Goal: Find specific page/section: Find specific page/section

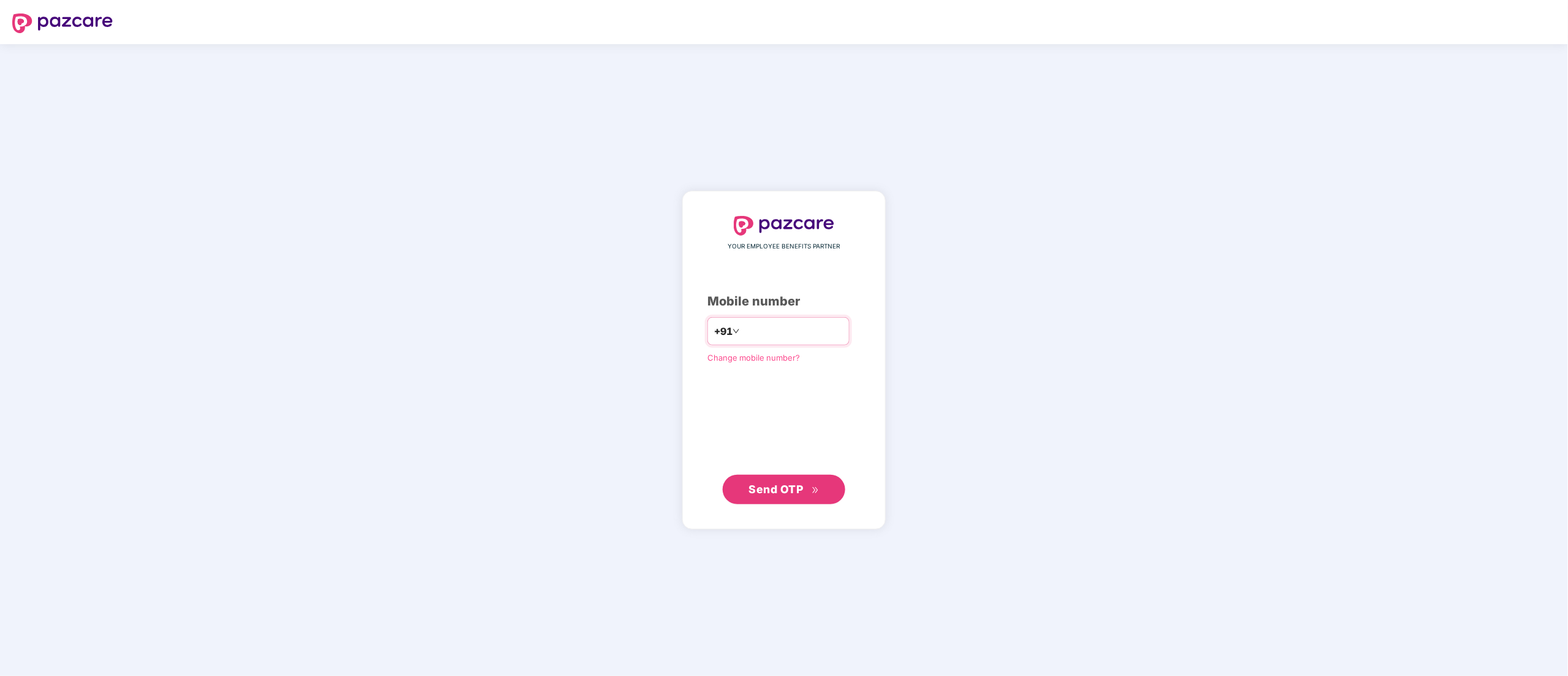
click at [751, 325] on input "number" at bounding box center [793, 331] width 100 height 19
type input "**********"
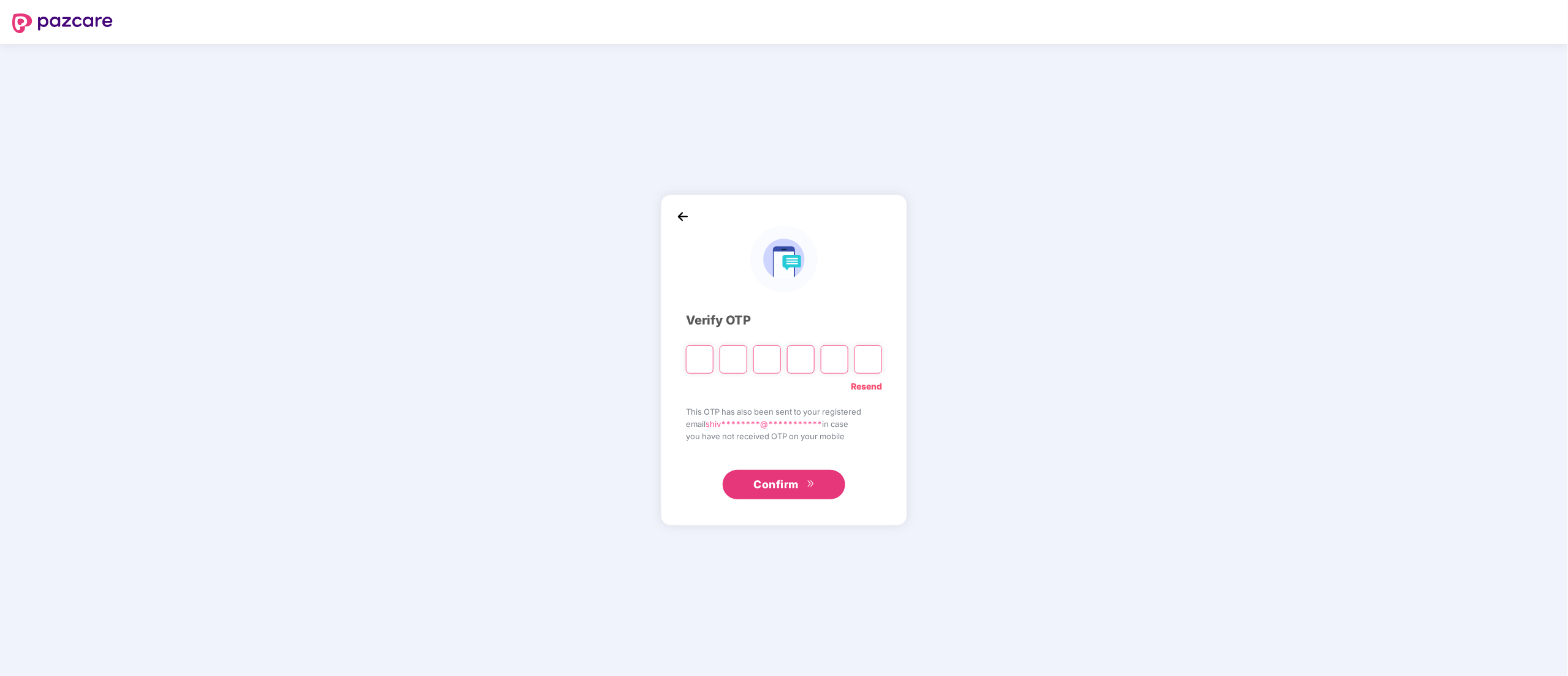
type input "*"
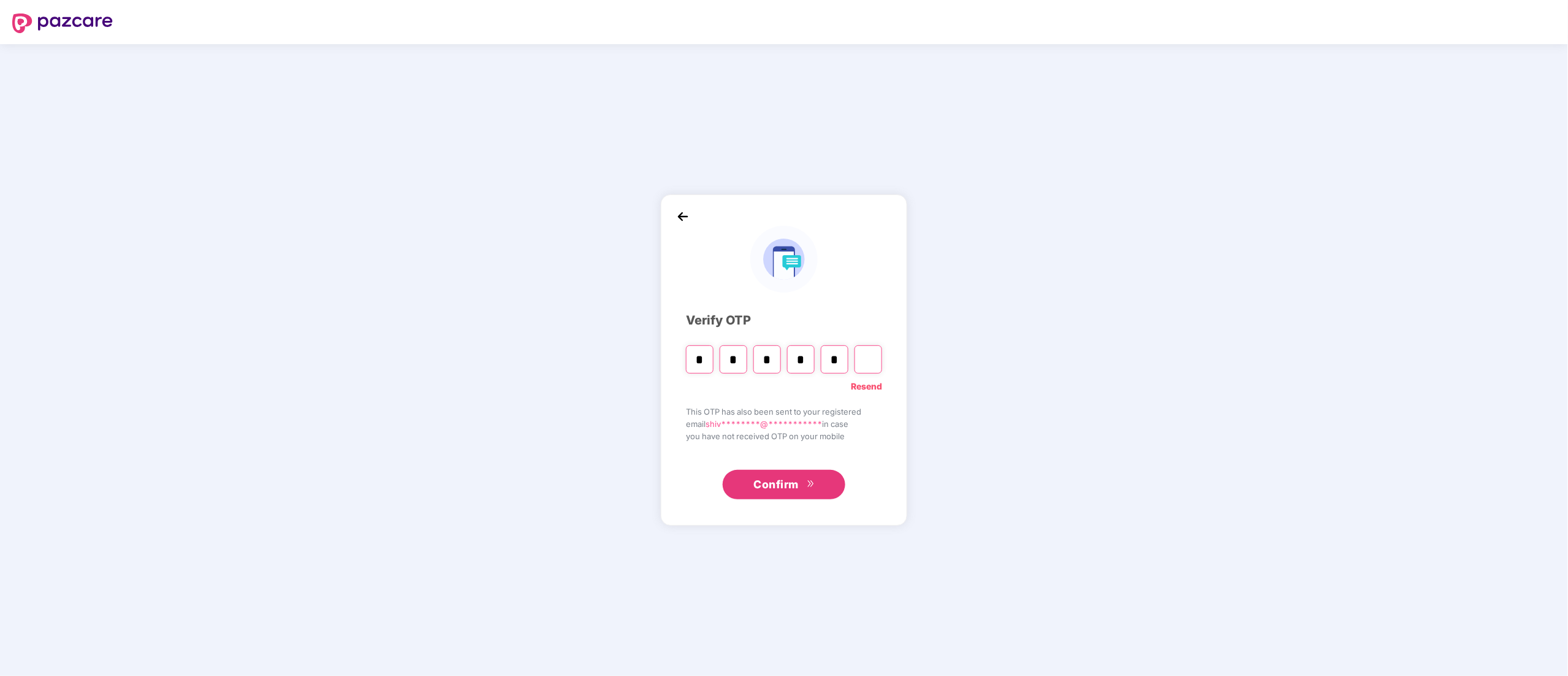
type input "*"
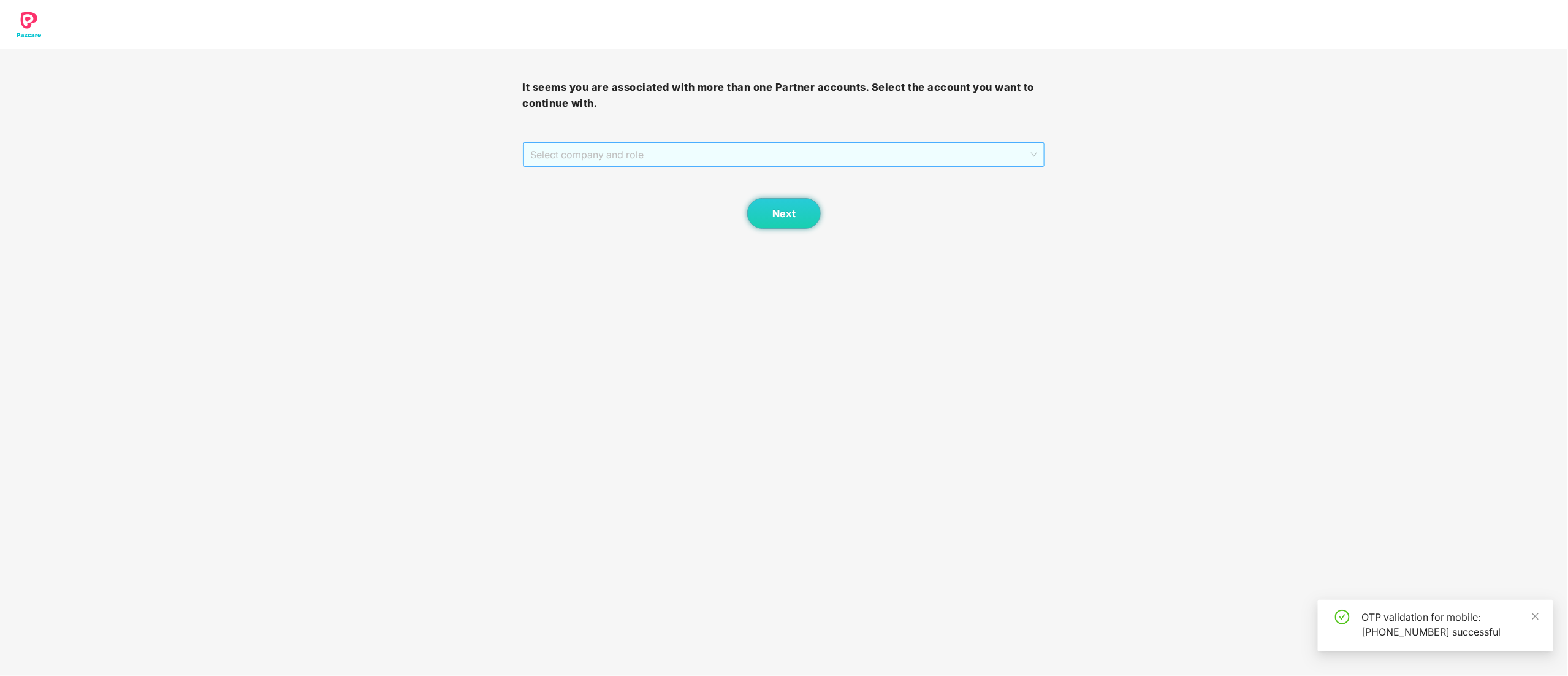
click at [630, 151] on span "Select company and role" at bounding box center [784, 154] width 507 height 23
click at [626, 196] on div "Pazcare - CUSTOMER_SUCCESS" at bounding box center [784, 198] width 508 height 13
click at [788, 217] on span "Next" at bounding box center [784, 213] width 23 height 11
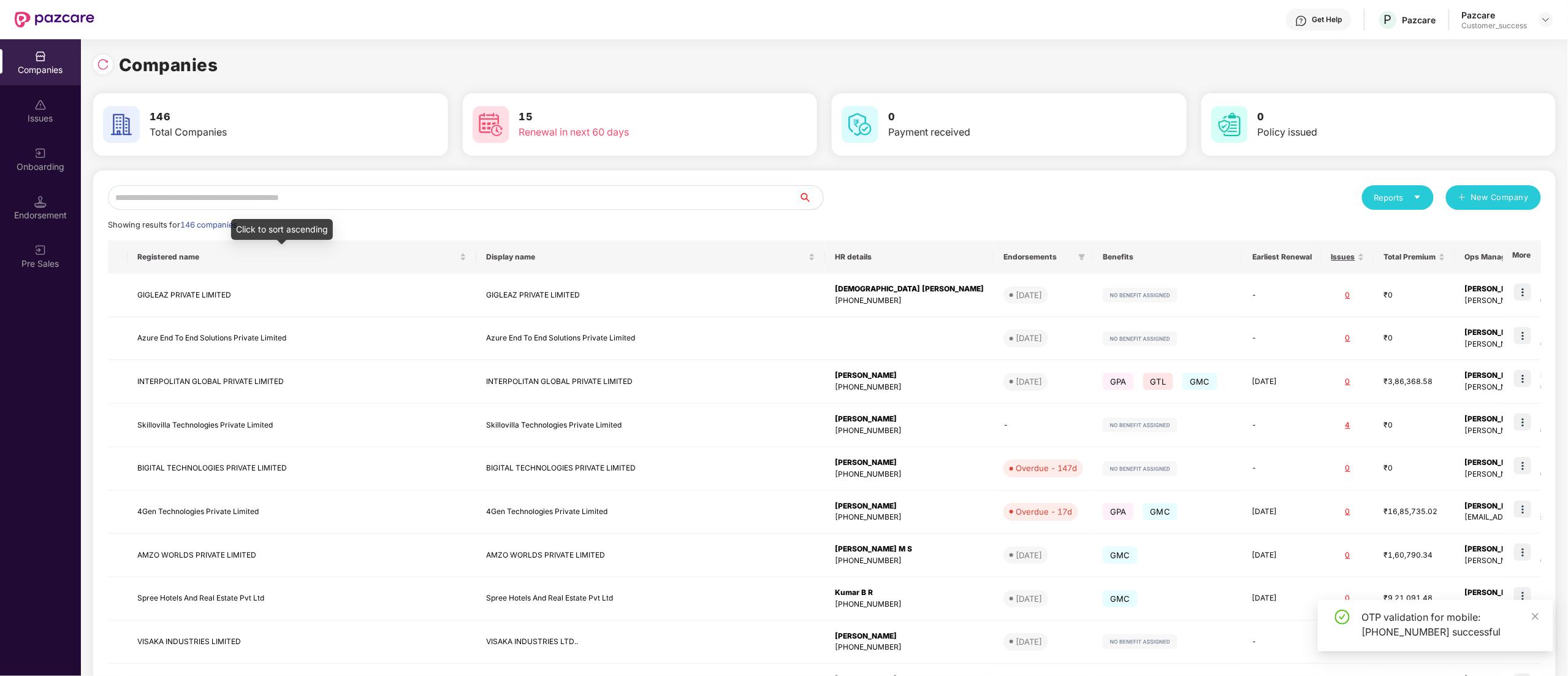
click at [237, 203] on input "text" at bounding box center [453, 197] width 691 height 25
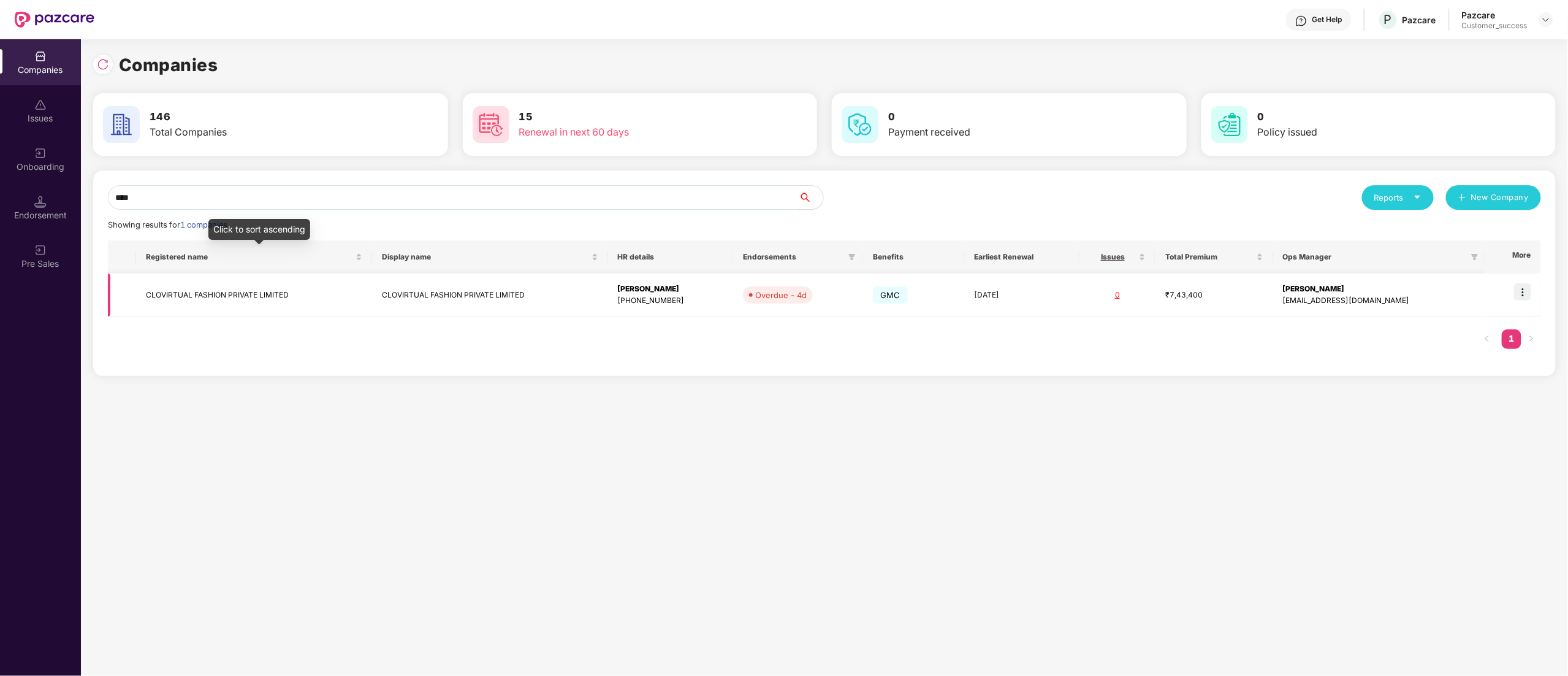
type input "****"
click at [225, 278] on td "CLOVIRTUAL FASHION PRIVATE LIMITED" at bounding box center [254, 295] width 236 height 43
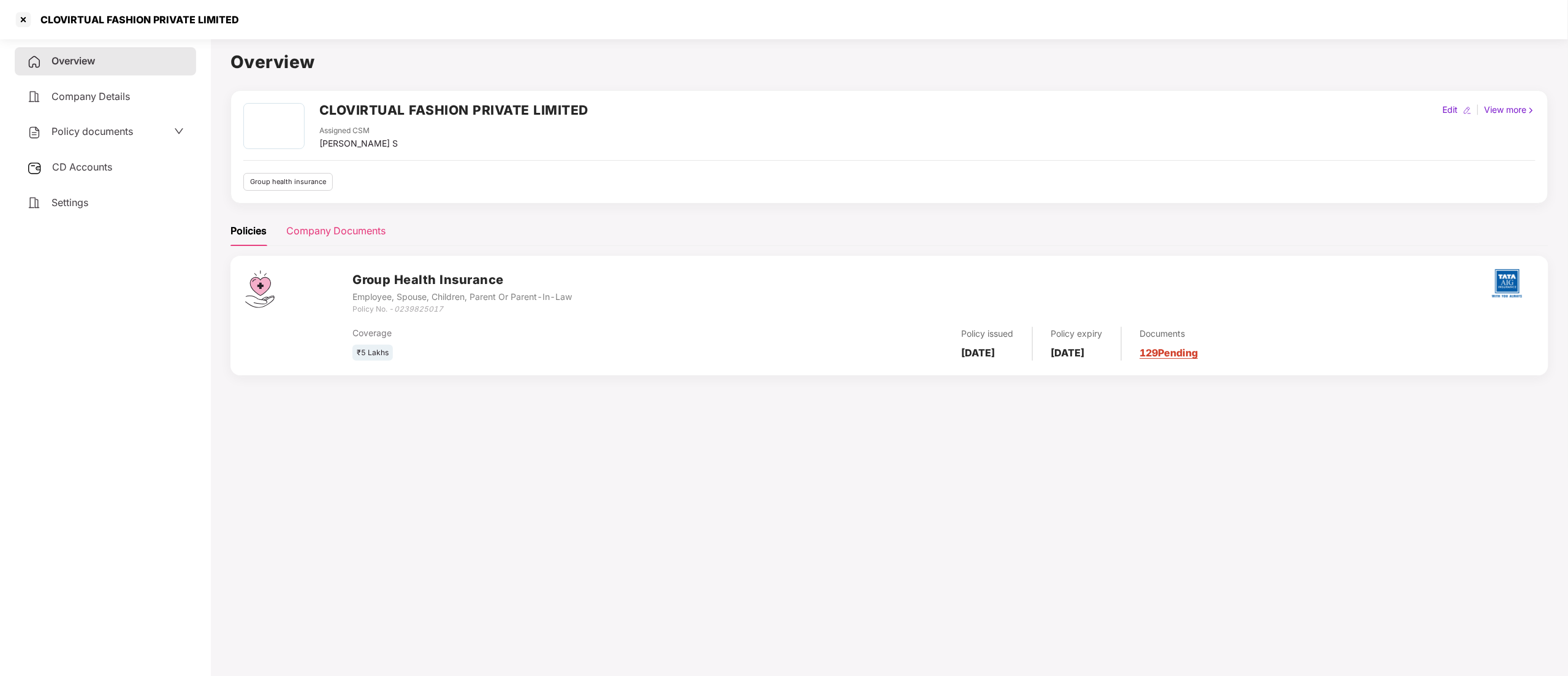
click at [359, 237] on div "Company Documents" at bounding box center [335, 231] width 99 height 15
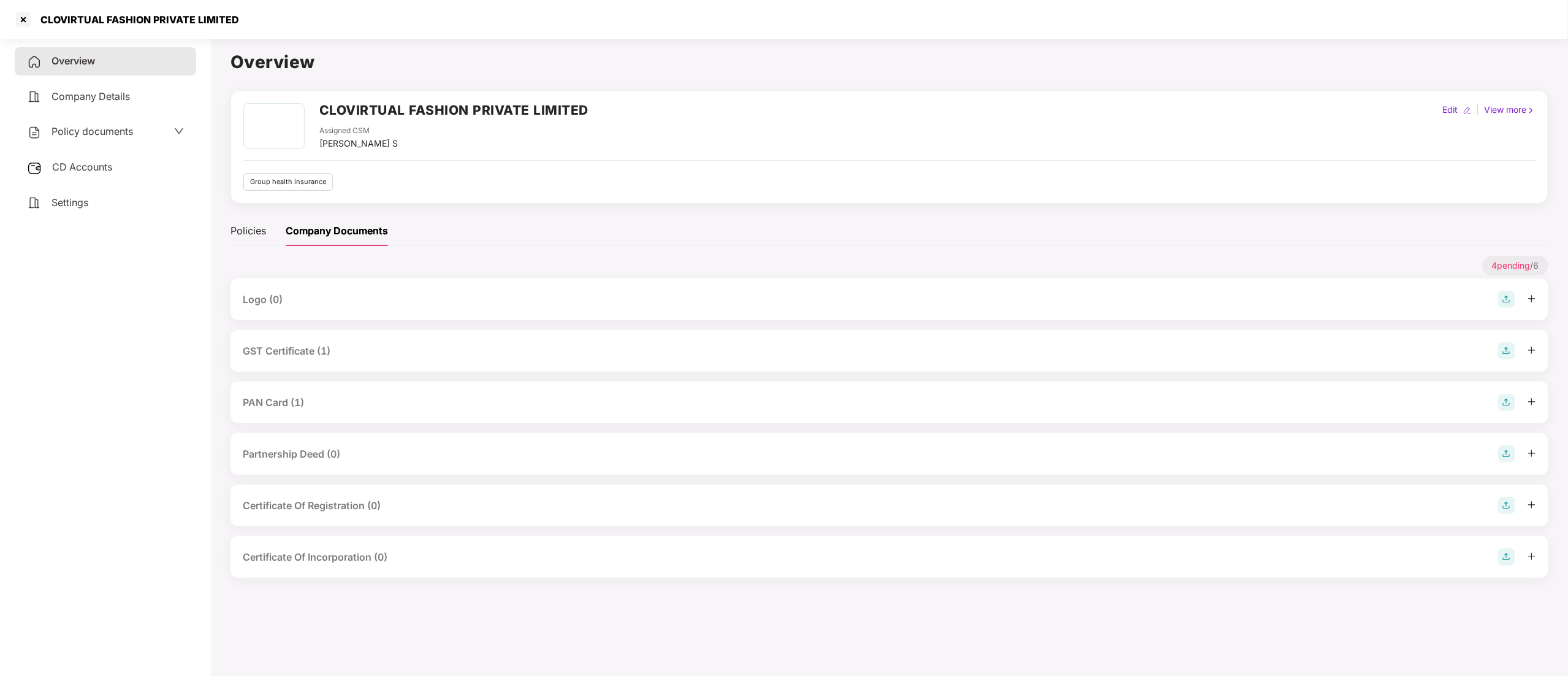
click at [305, 349] on div "GST Certificate (1)" at bounding box center [287, 350] width 88 height 15
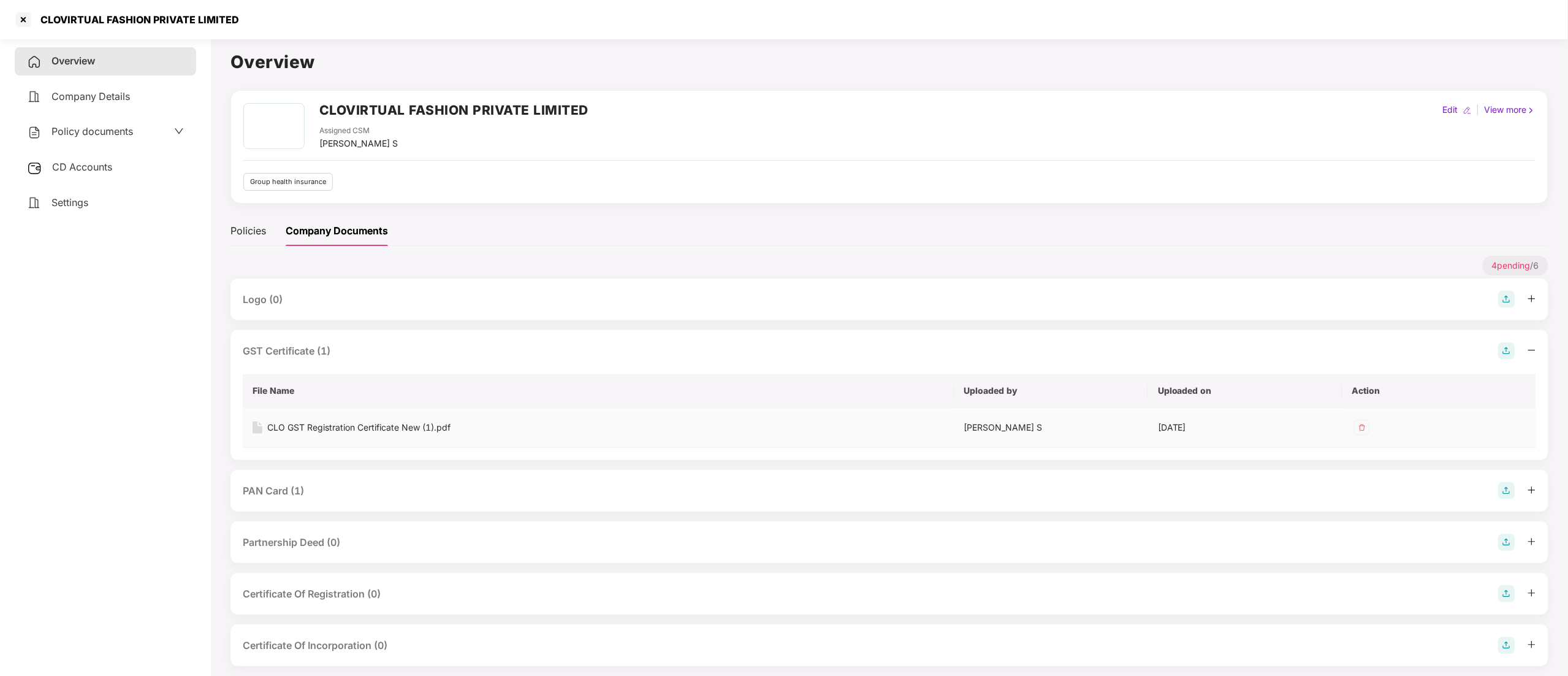
click at [329, 430] on div "CLO GST Registration Certificate New (1).pdf" at bounding box center [359, 427] width 183 height 13
click at [275, 495] on div "PAN Card (1)" at bounding box center [274, 490] width 62 height 15
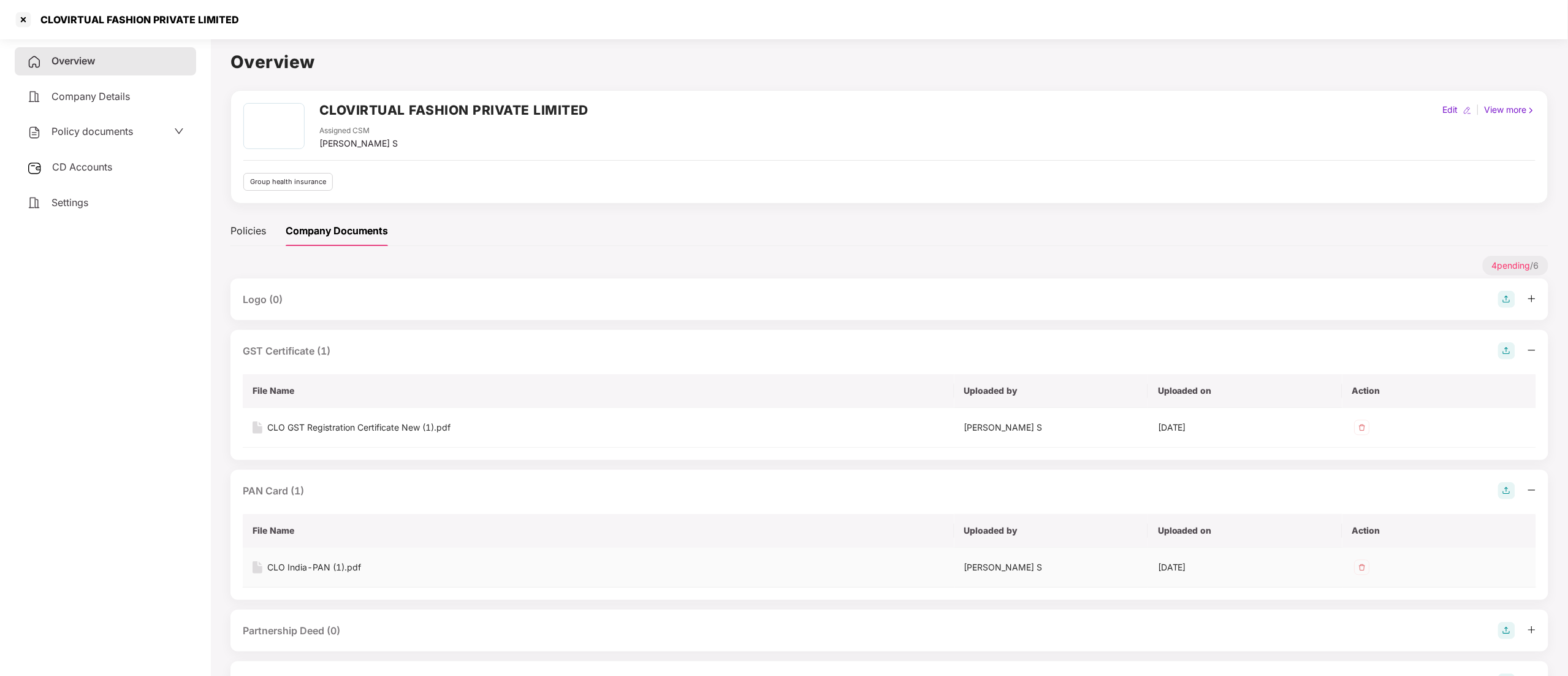
click at [300, 569] on div "CLO India-PAN (1).pdf" at bounding box center [314, 567] width 94 height 13
